Goal: Check status: Check status

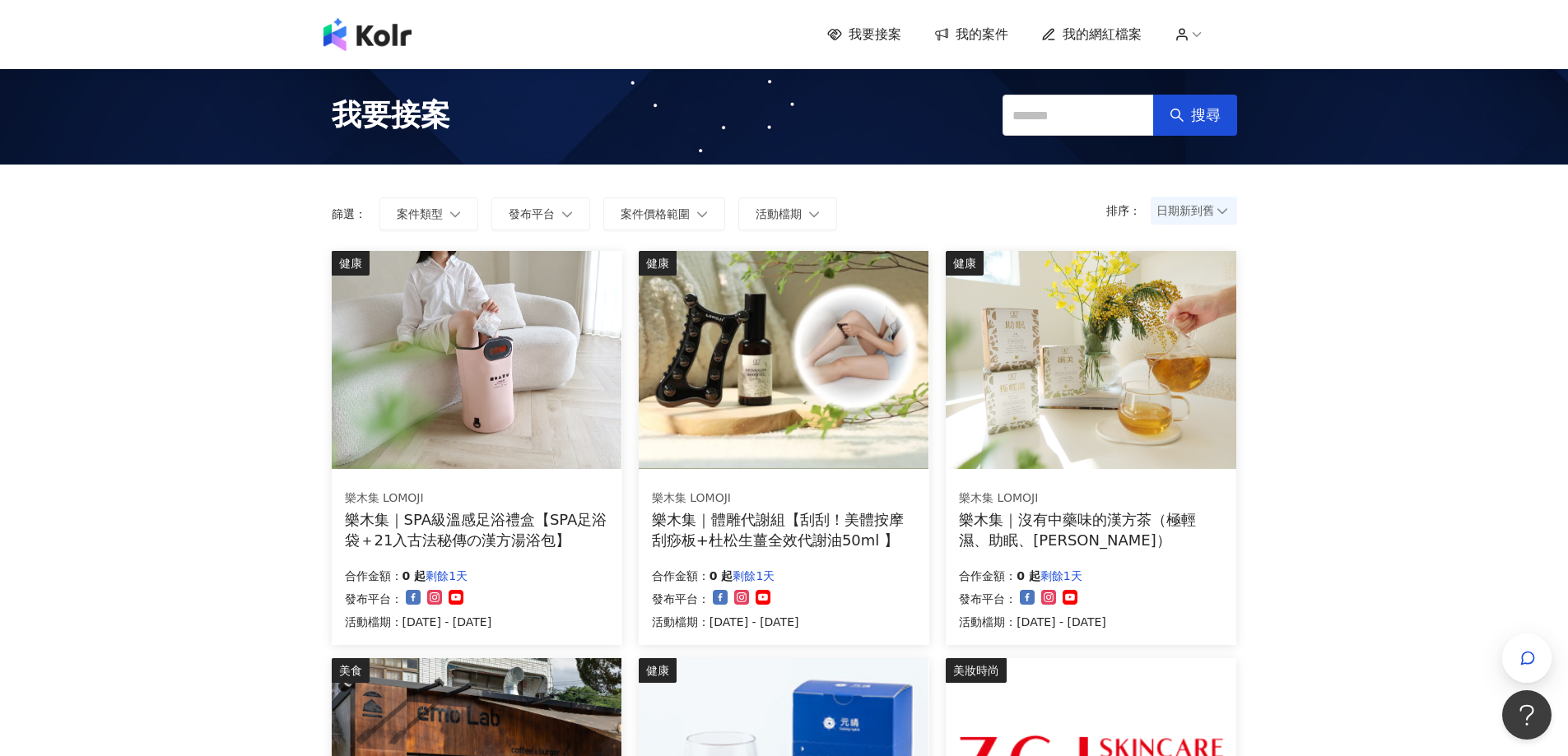
click at [974, 25] on span "我的案件" at bounding box center [982, 34] width 53 height 18
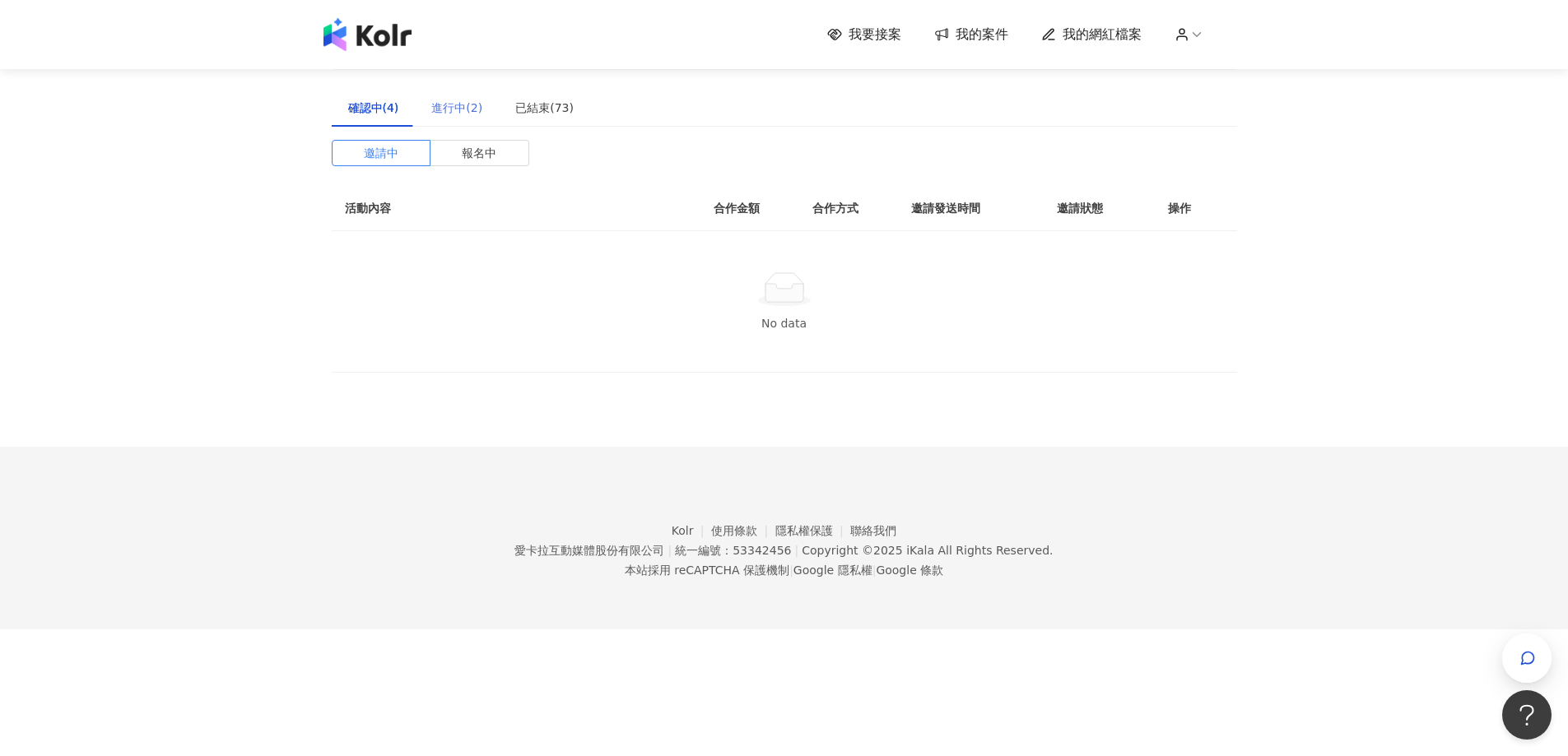
click at [461, 126] on div "進行中(2)" at bounding box center [457, 107] width 84 height 38
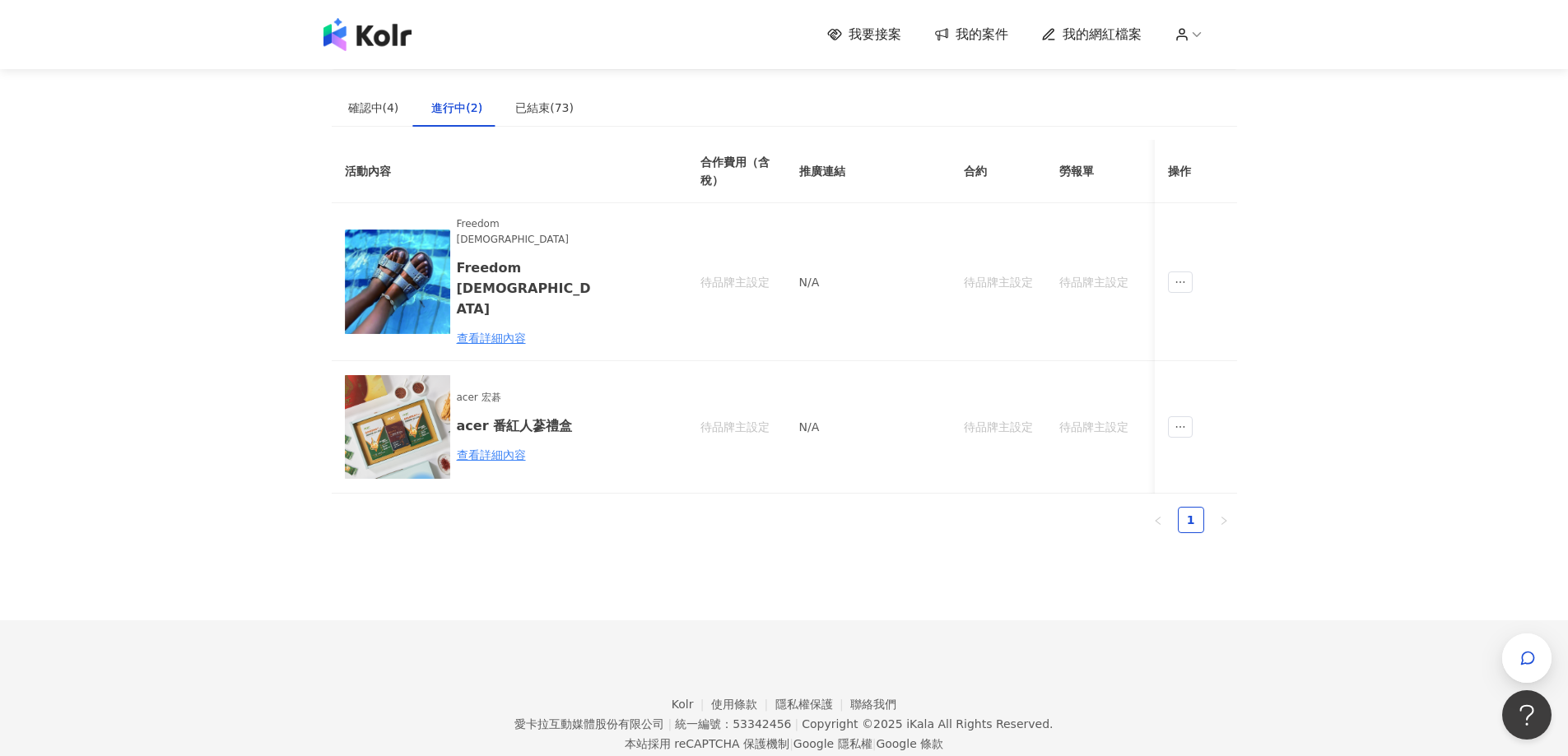
click at [523, 84] on div "建議執行流程 確認中(4) 進行中(2) 已結束(73) 邀請中 報名中 活動內容 合作金額 合作方式 邀請發送時間 邀請狀態 操作 No data 活動內容…" at bounding box center [784, 288] width 906 height 518
click at [522, 114] on div "已結束(73)" at bounding box center [544, 107] width 58 height 18
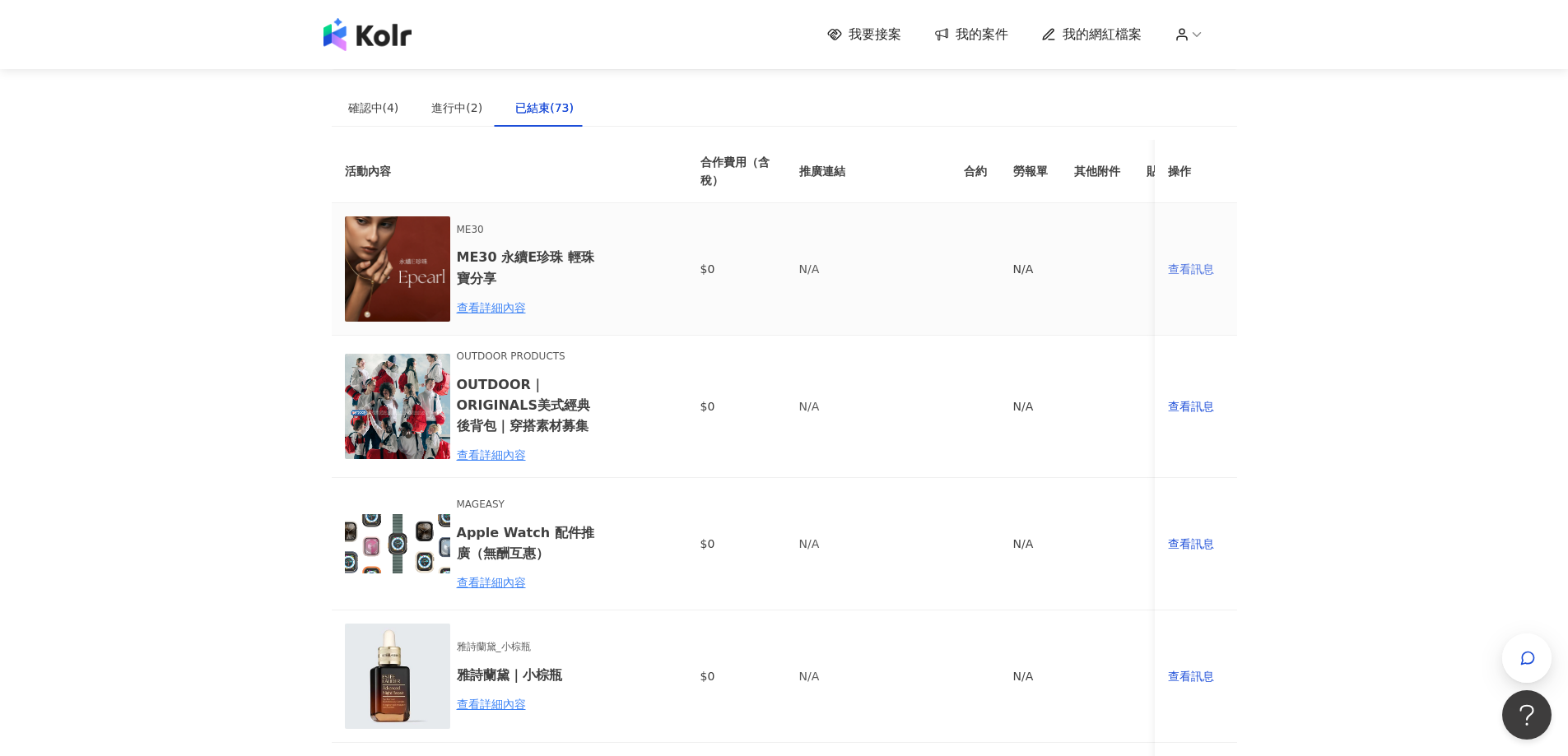
click at [1180, 266] on div "查看訊息" at bounding box center [1196, 269] width 56 height 18
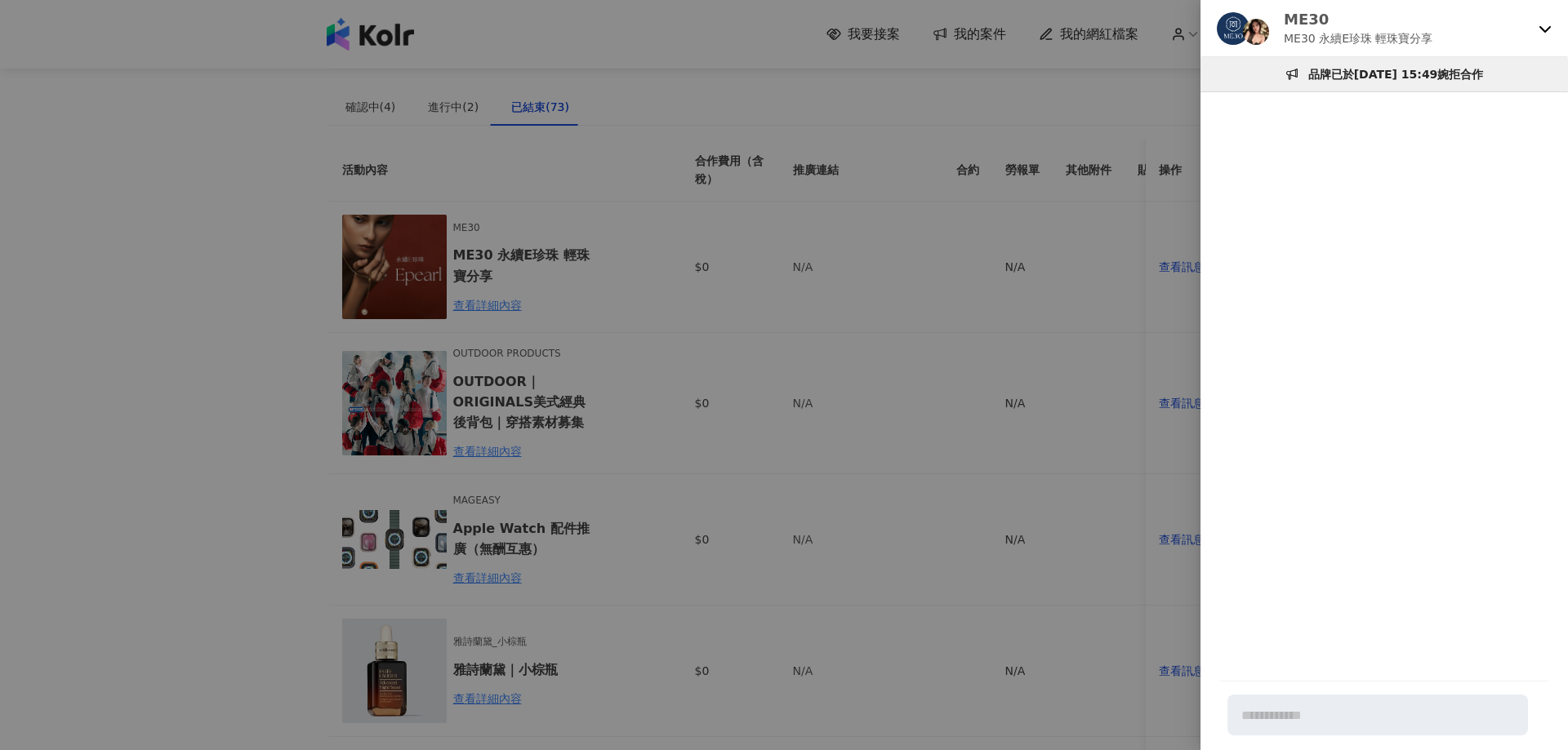
click at [1131, 316] on div at bounding box center [784, 375] width 1568 height 750
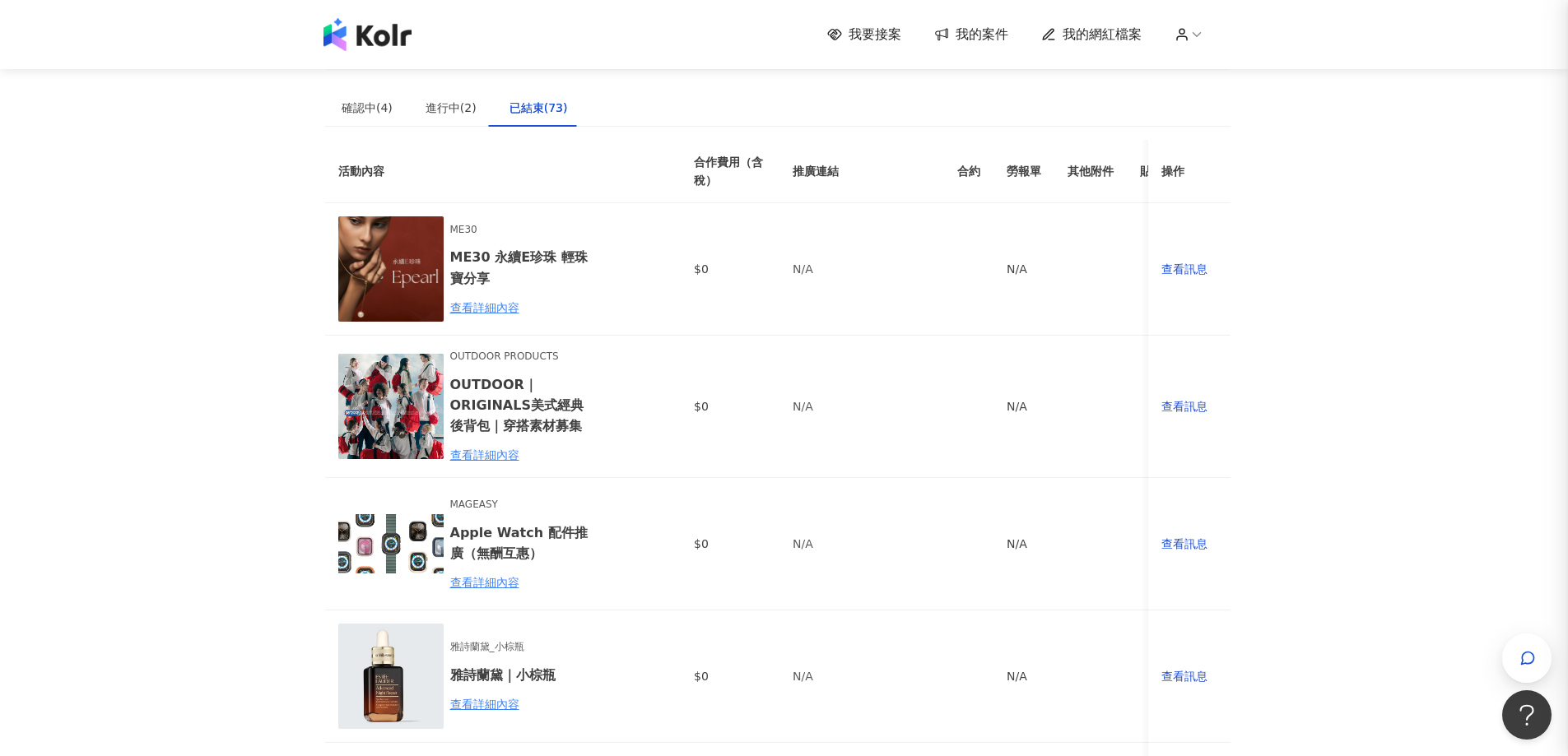
click at [1199, 370] on td "查看訊息" at bounding box center [1190, 407] width 82 height 142
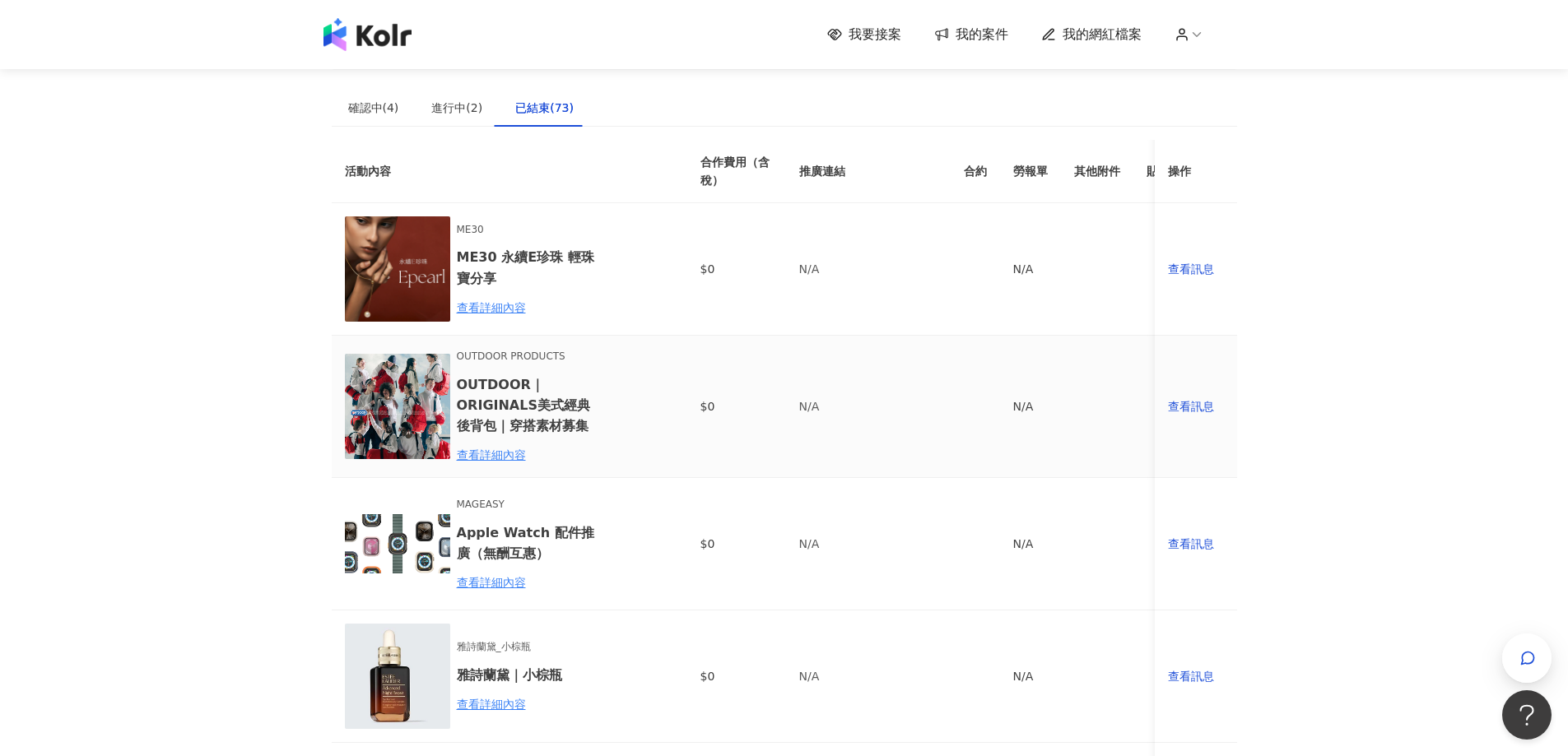
click at [1199, 395] on td "查看訊息" at bounding box center [1196, 407] width 82 height 142
click at [1199, 401] on div "查看訊息" at bounding box center [1196, 407] width 56 height 18
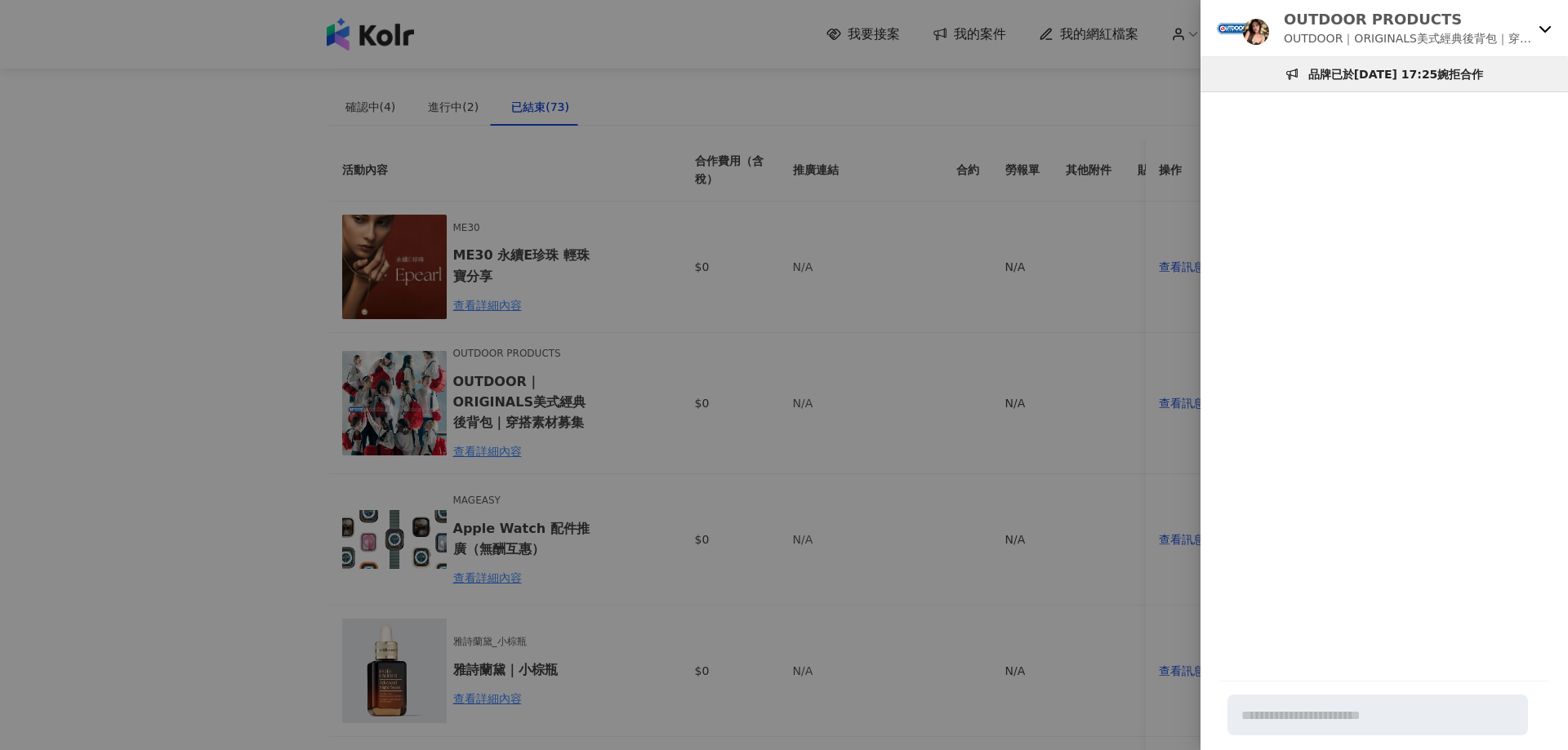
click at [548, 531] on div at bounding box center [784, 375] width 1568 height 750
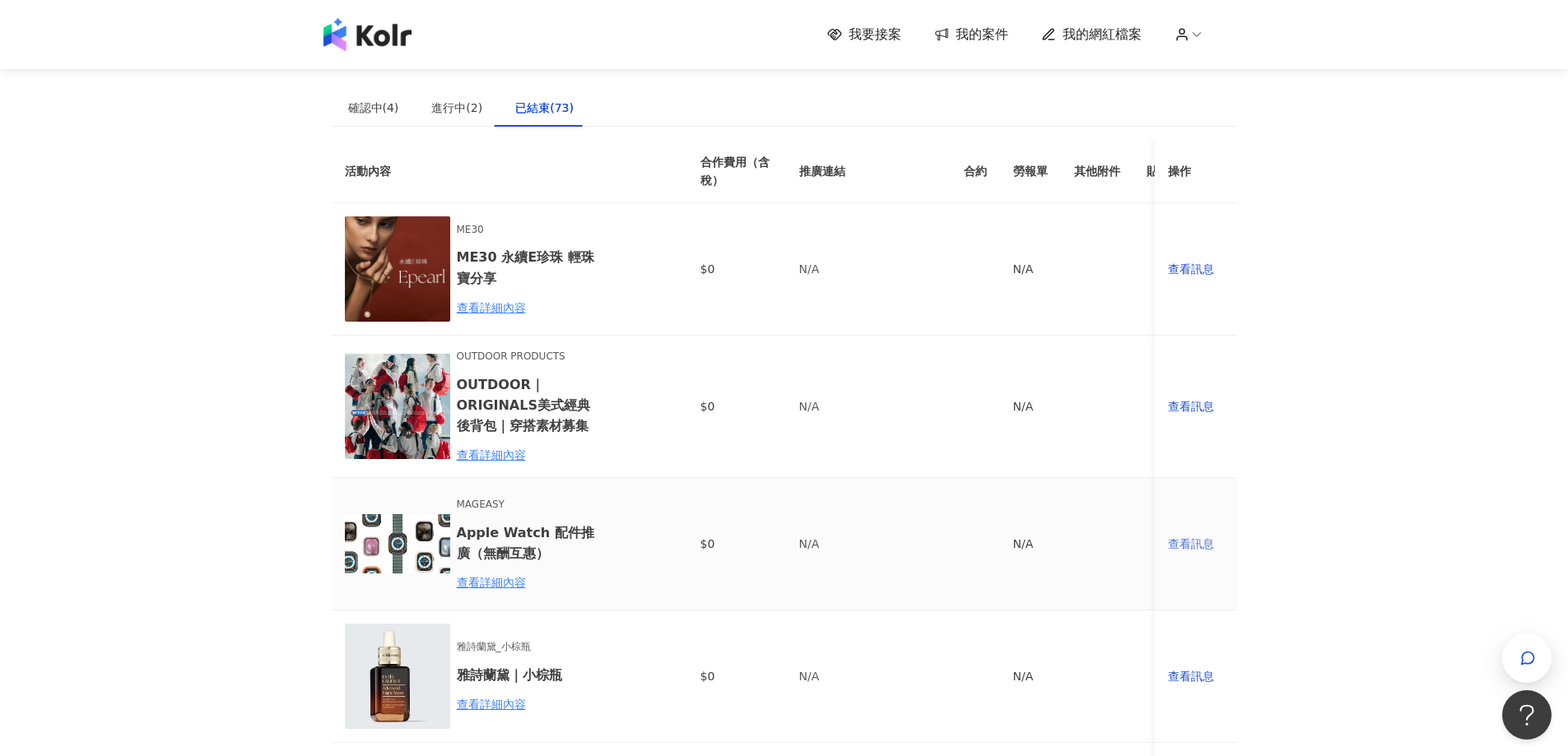
click at [1187, 537] on div "查看訊息" at bounding box center [1196, 544] width 56 height 18
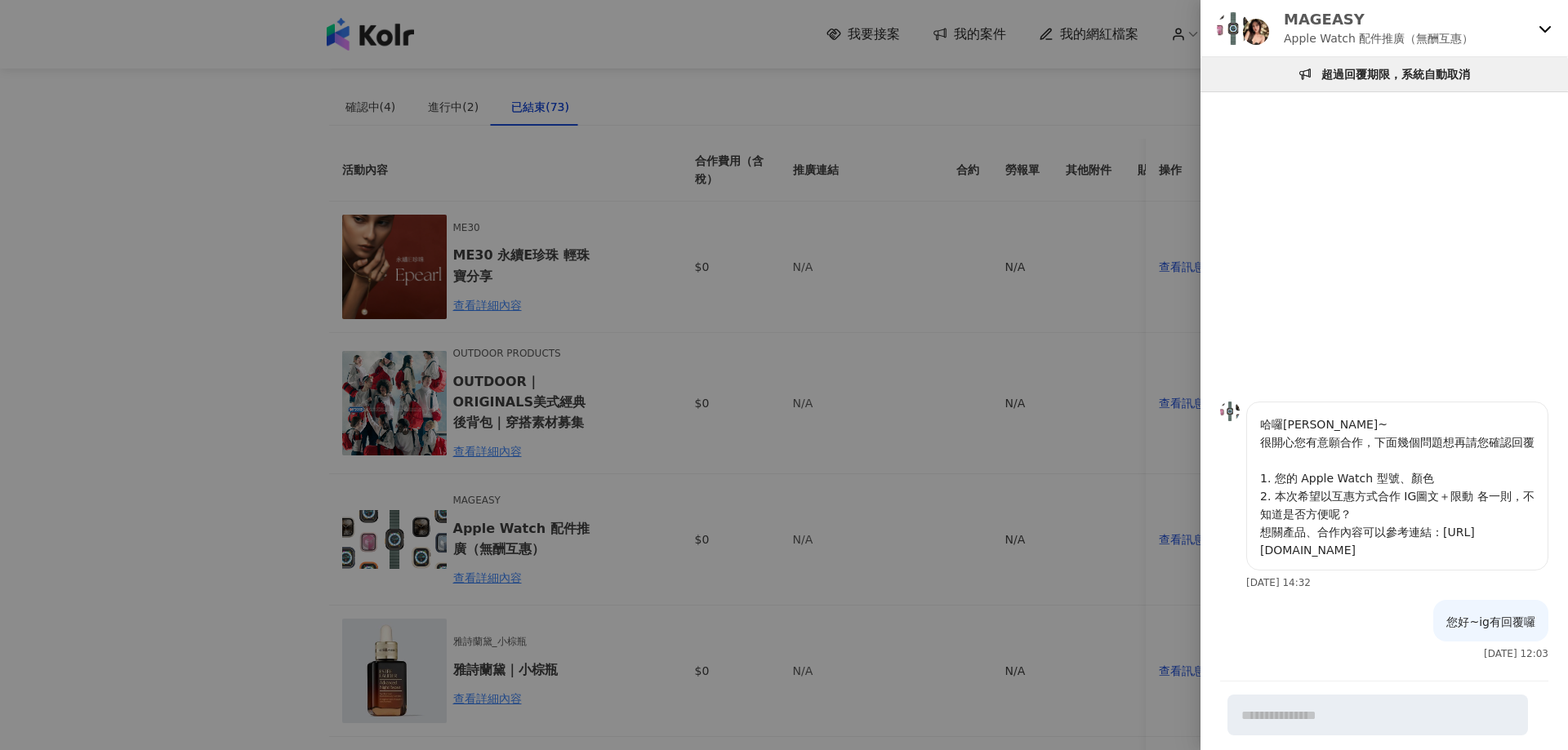
drag, startPoint x: 668, startPoint y: 563, endPoint x: 720, endPoint y: 547, distance: 54.4
click at [676, 557] on div at bounding box center [784, 375] width 1568 height 750
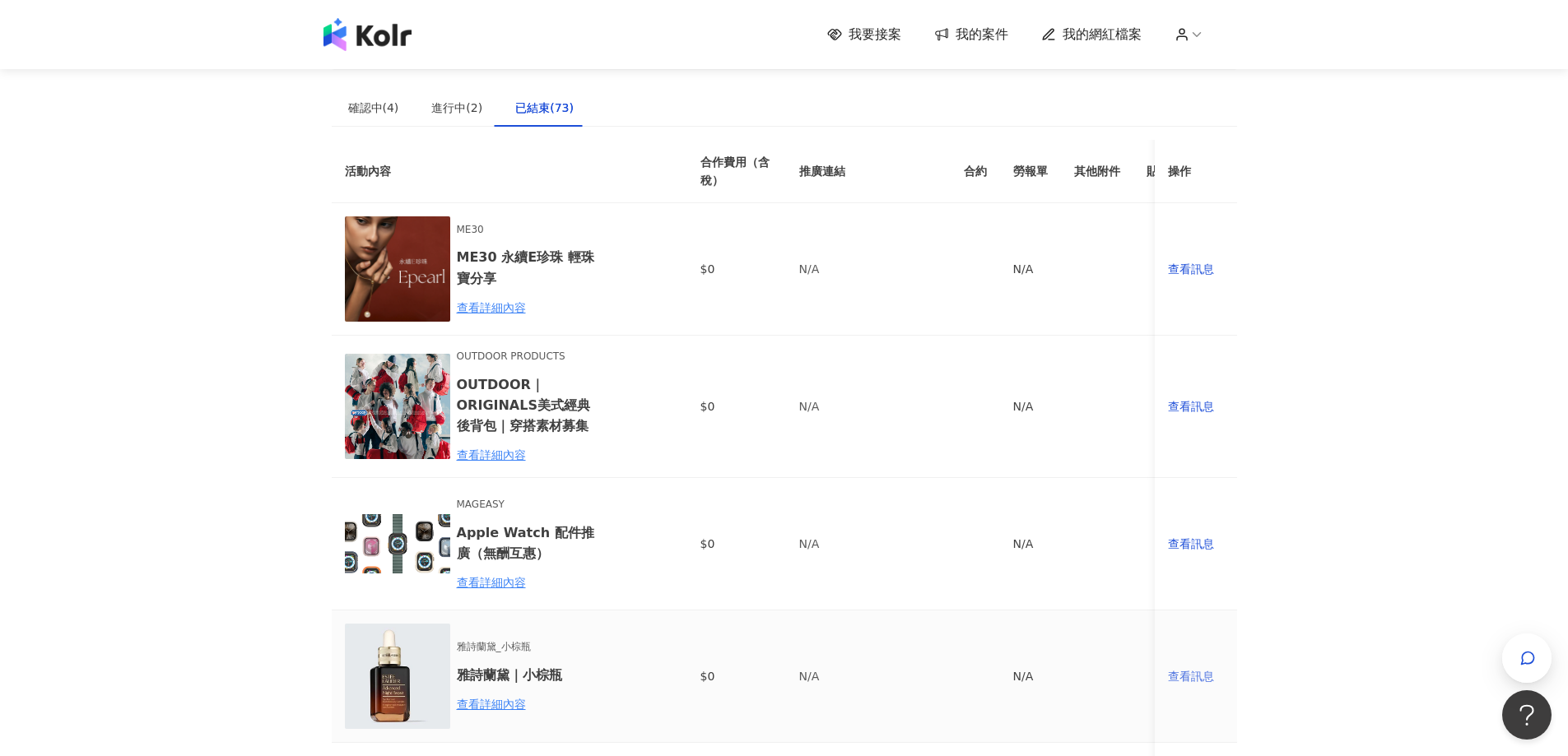
click at [1170, 676] on div "查看訊息" at bounding box center [1196, 676] width 56 height 18
